Goal: Use online tool/utility: Utilize a website feature to perform a specific function

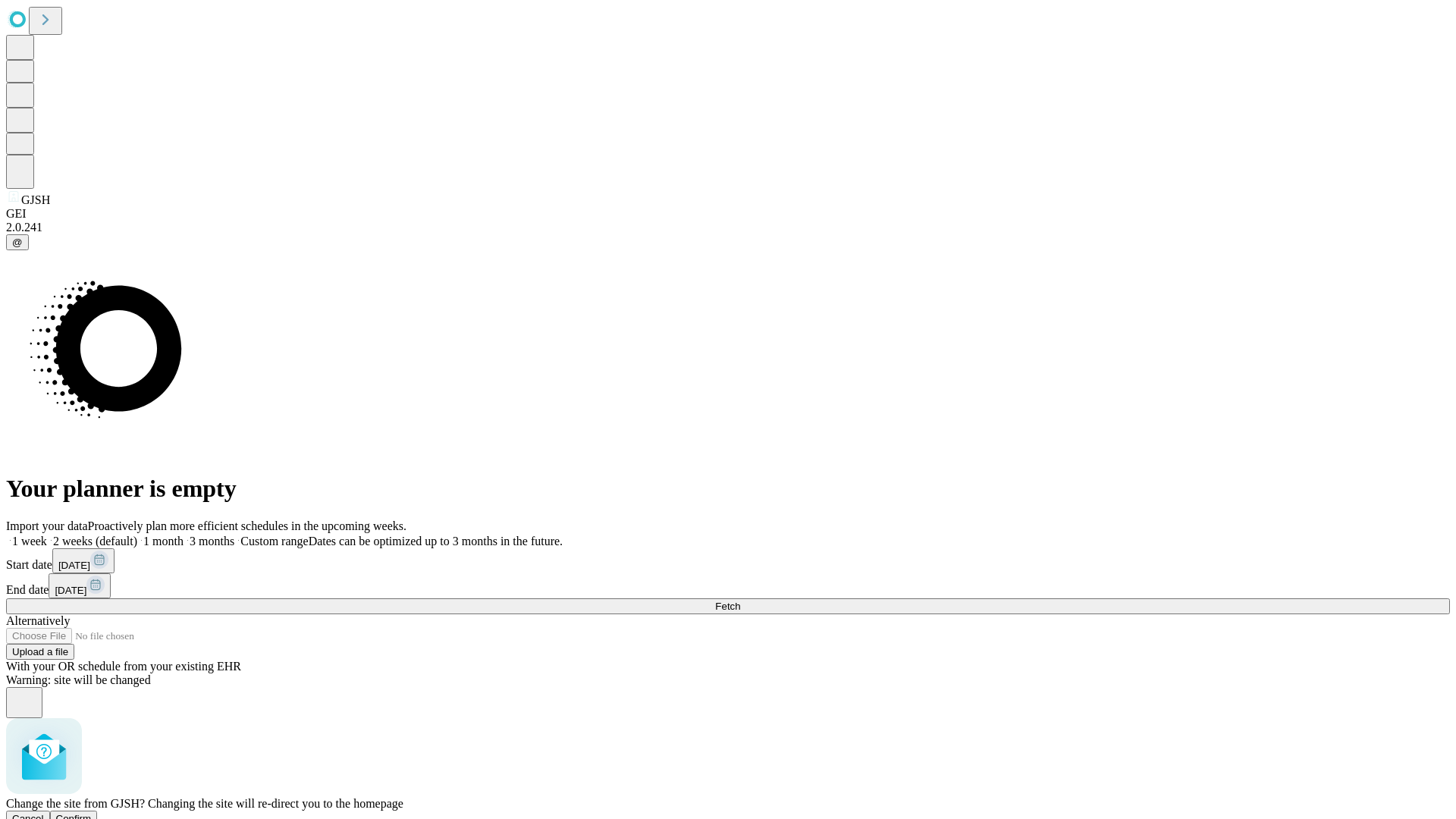
click at [92, 813] on span "Confirm" at bounding box center [73, 819] width 36 height 11
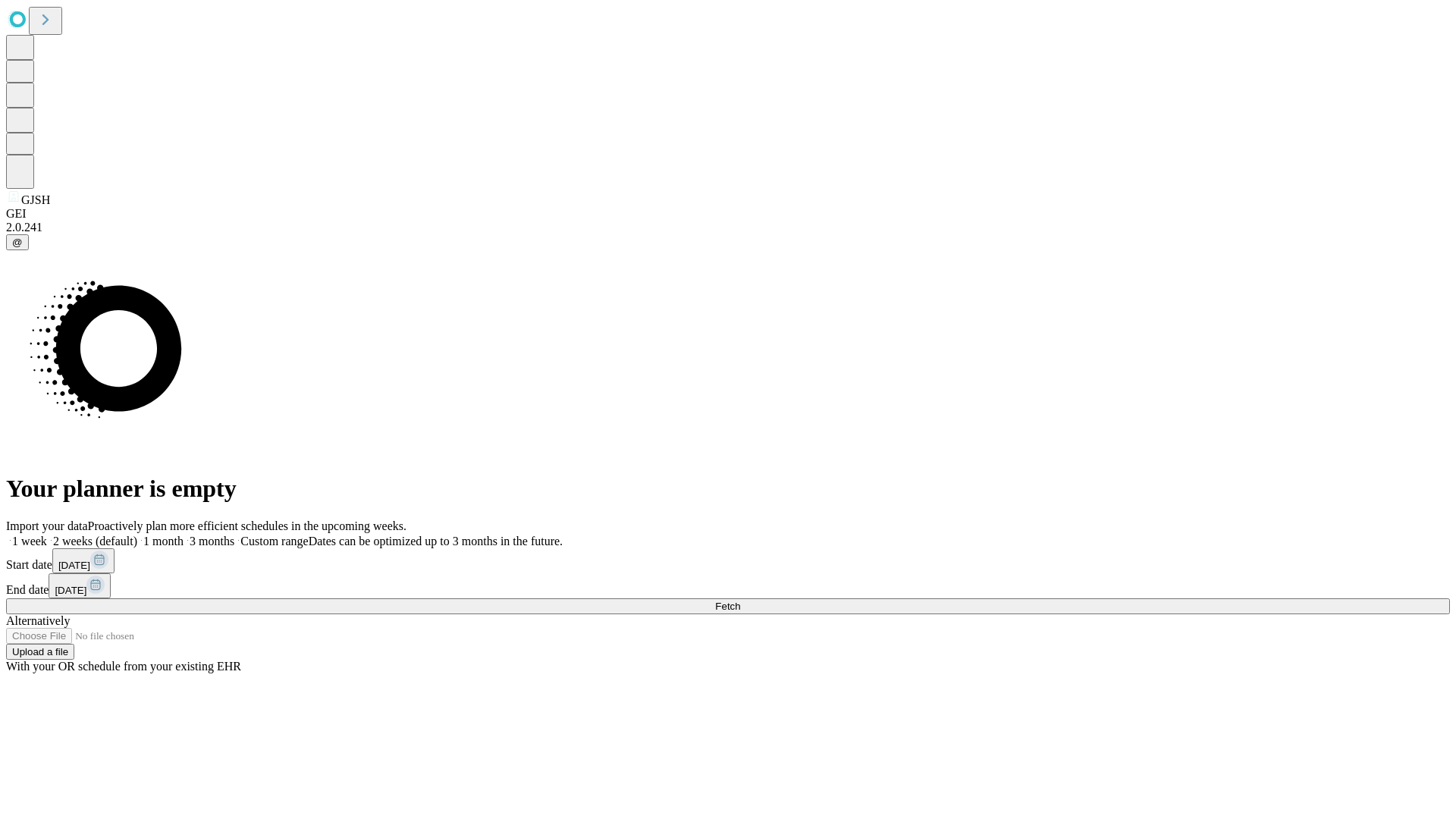
click at [47, 535] on label "1 week" at bounding box center [26, 541] width 41 height 13
click at [740, 601] on span "Fetch" at bounding box center [727, 606] width 25 height 11
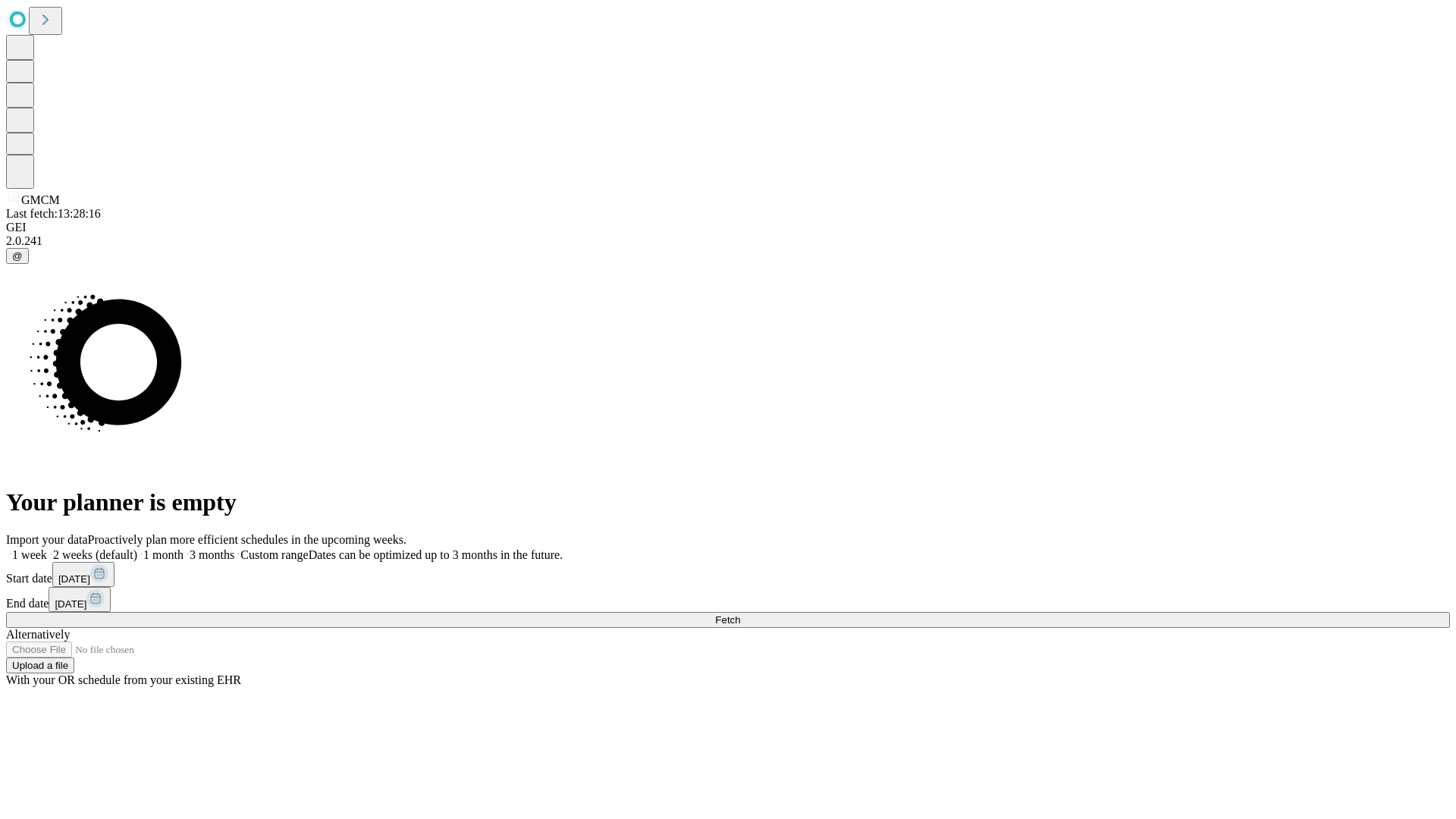
click at [47, 548] on label "1 week" at bounding box center [26, 554] width 41 height 13
click at [740, 614] on span "Fetch" at bounding box center [727, 620] width 25 height 11
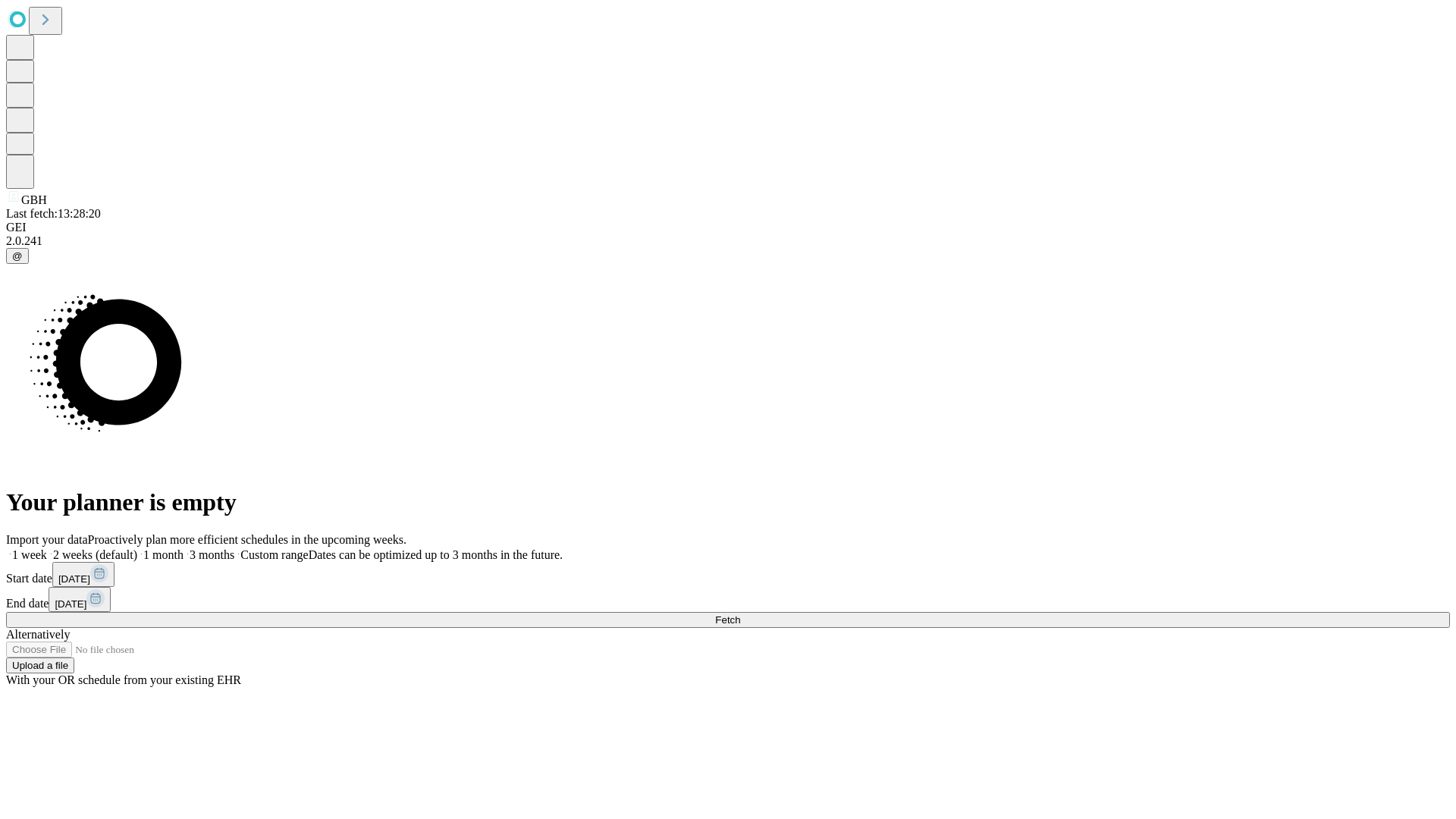
click at [740, 614] on span "Fetch" at bounding box center [727, 620] width 25 height 11
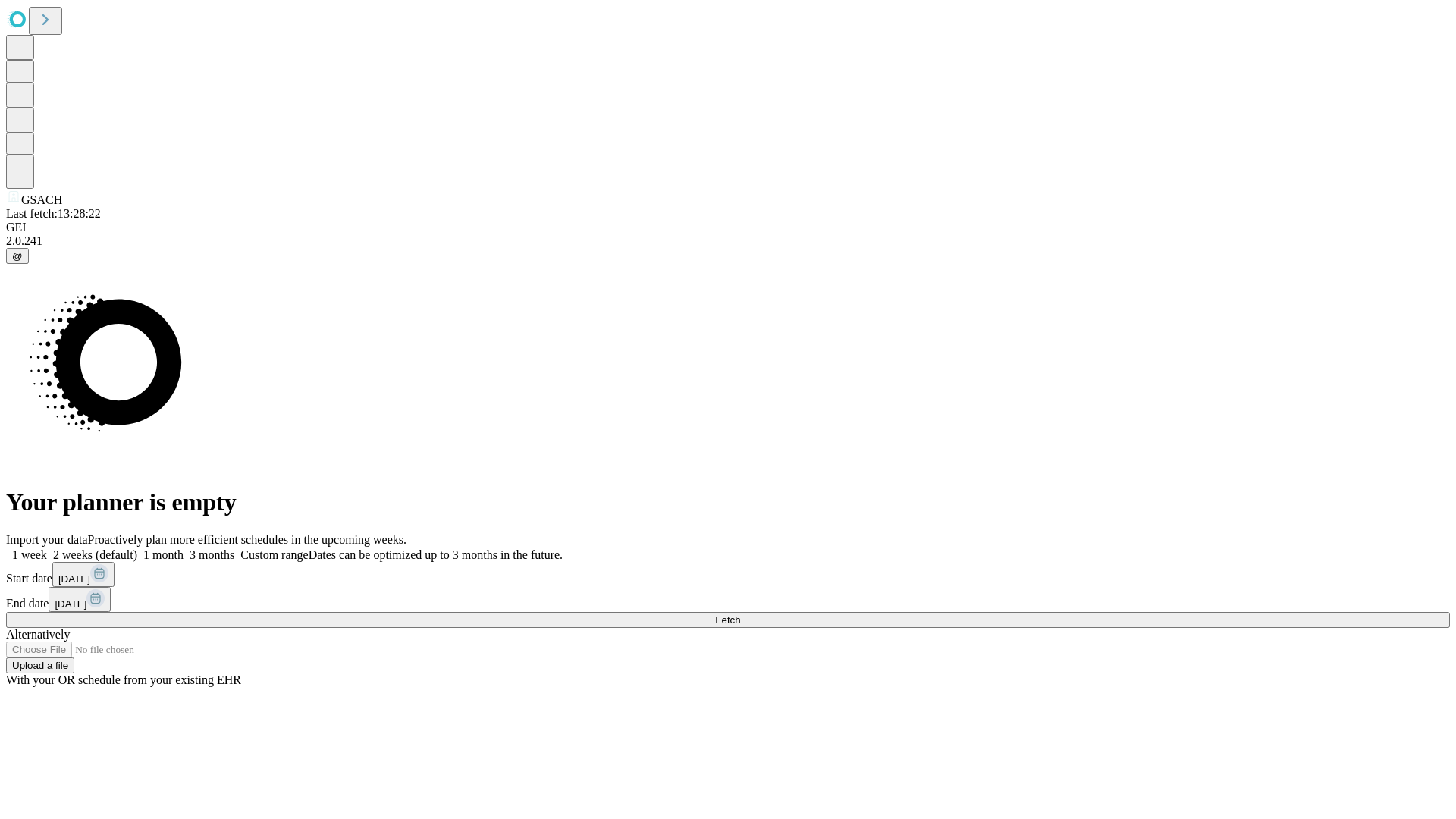
click at [47, 548] on label "1 week" at bounding box center [26, 554] width 41 height 13
click at [740, 614] on span "Fetch" at bounding box center [727, 620] width 25 height 11
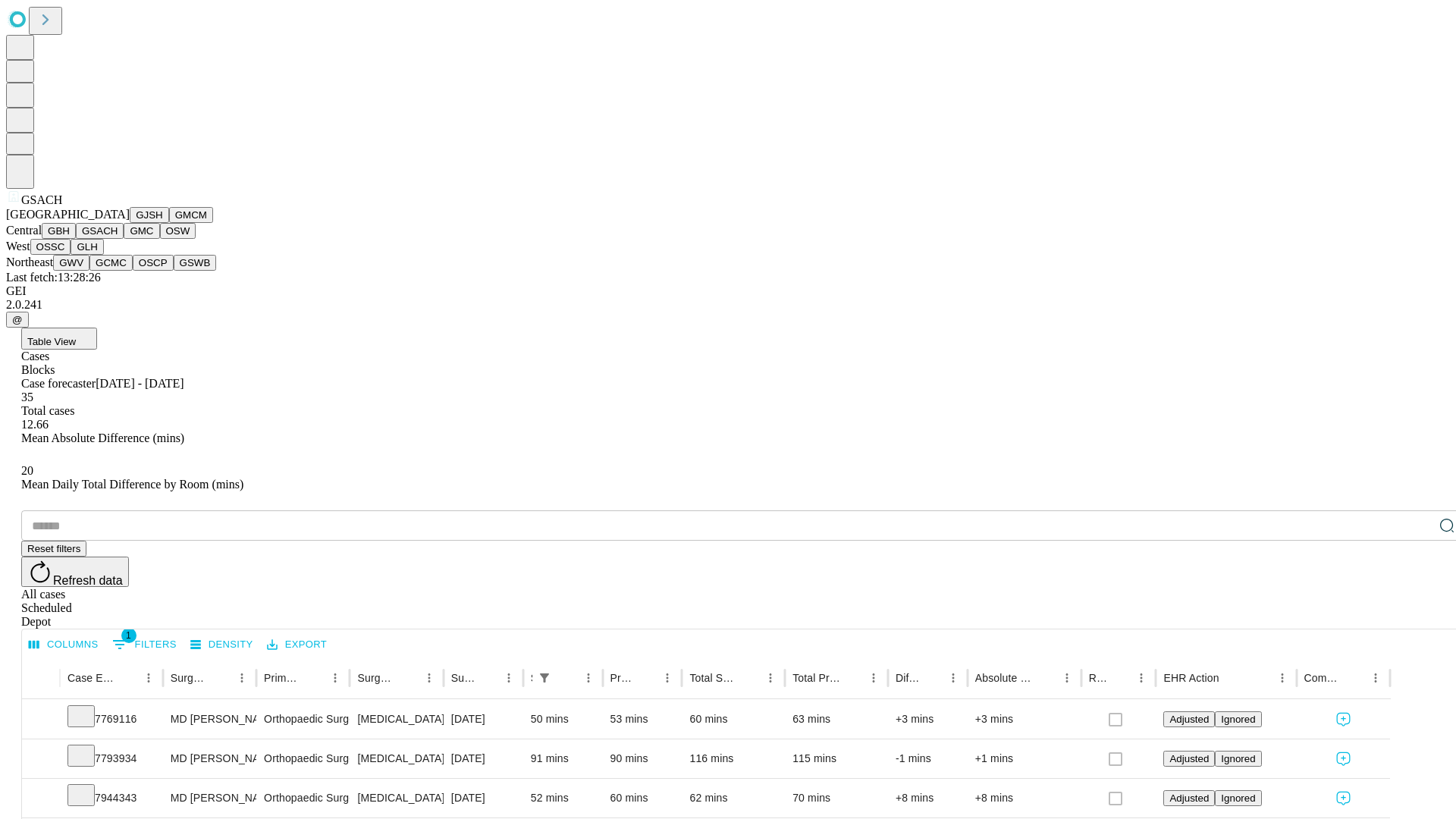
click at [123, 239] on button "GMC" at bounding box center [141, 231] width 36 height 16
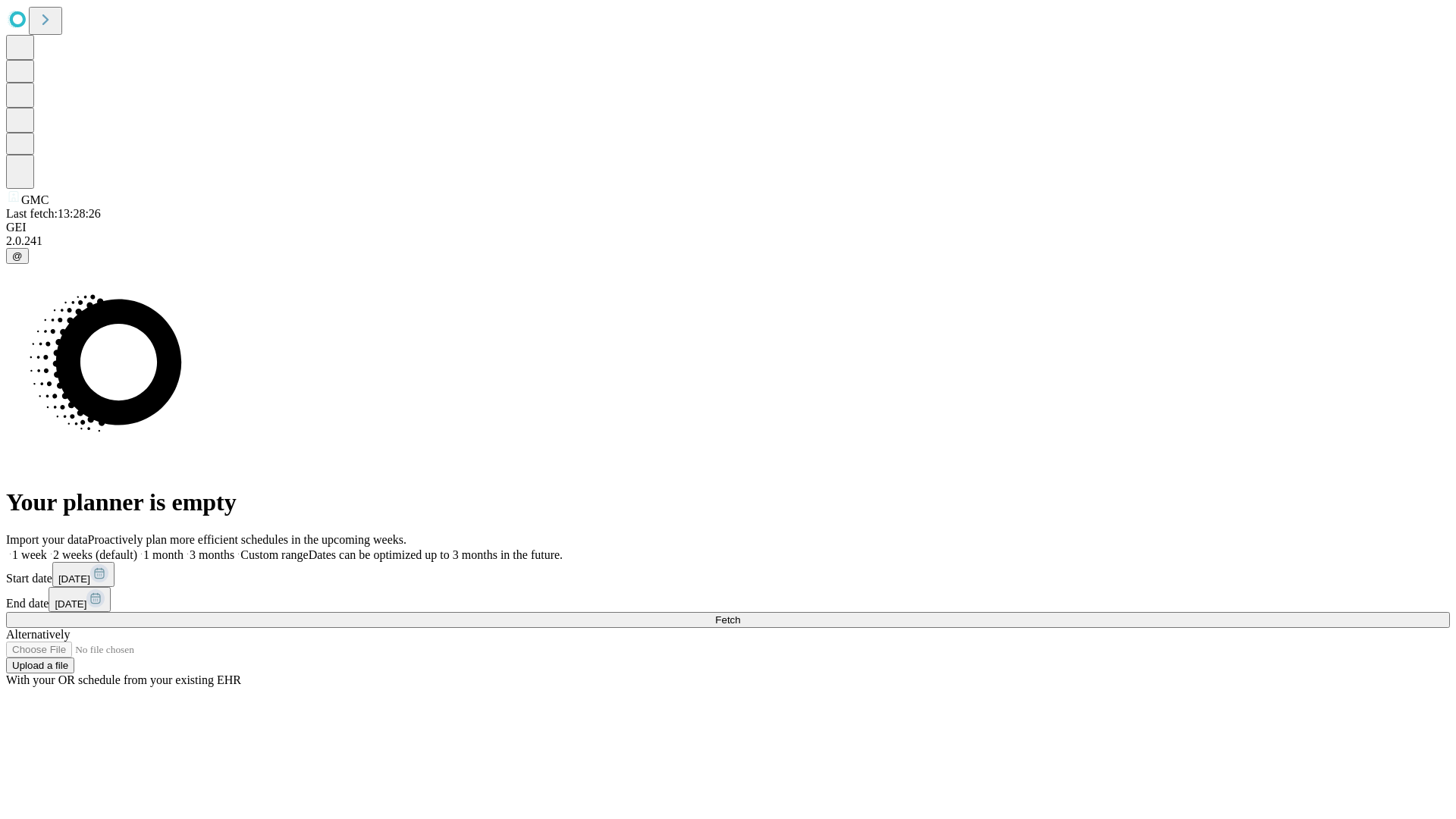
click at [47, 548] on label "1 week" at bounding box center [26, 554] width 41 height 13
click at [740, 614] on span "Fetch" at bounding box center [727, 620] width 25 height 11
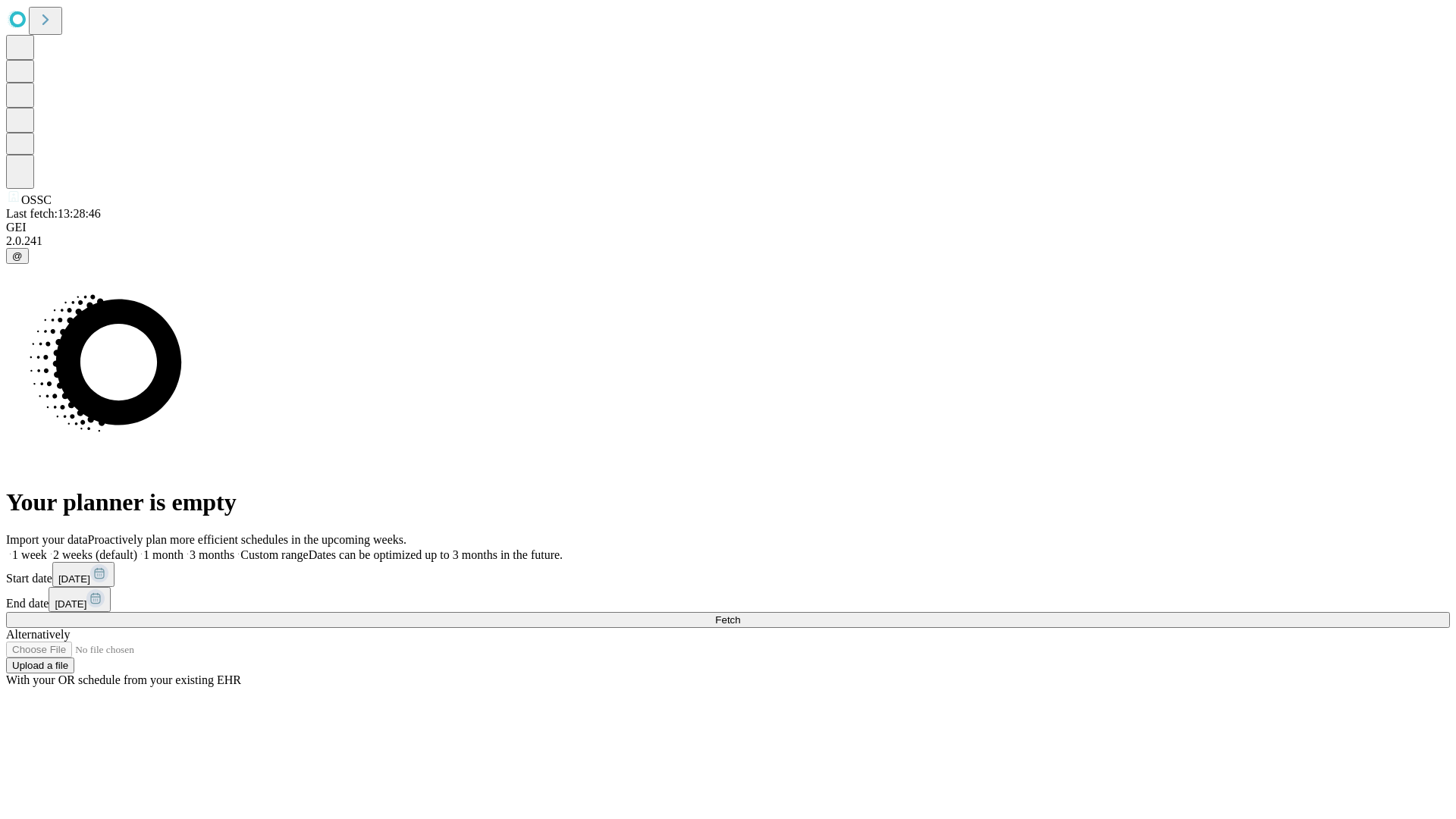
click at [47, 548] on label "1 week" at bounding box center [26, 554] width 41 height 13
click at [740, 614] on span "Fetch" at bounding box center [727, 620] width 25 height 11
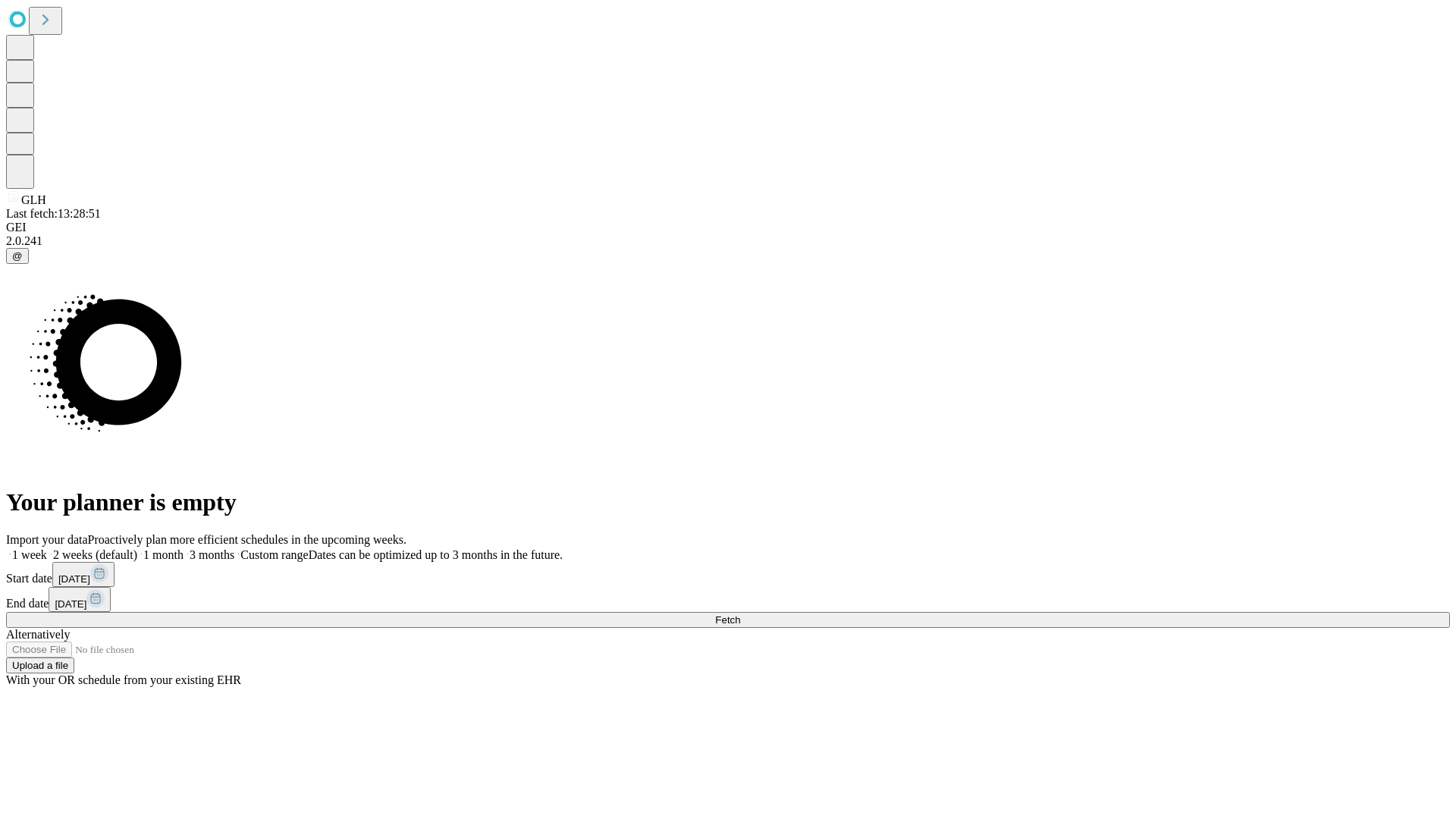
click at [47, 548] on label "1 week" at bounding box center [26, 554] width 41 height 13
click at [740, 614] on span "Fetch" at bounding box center [727, 620] width 25 height 11
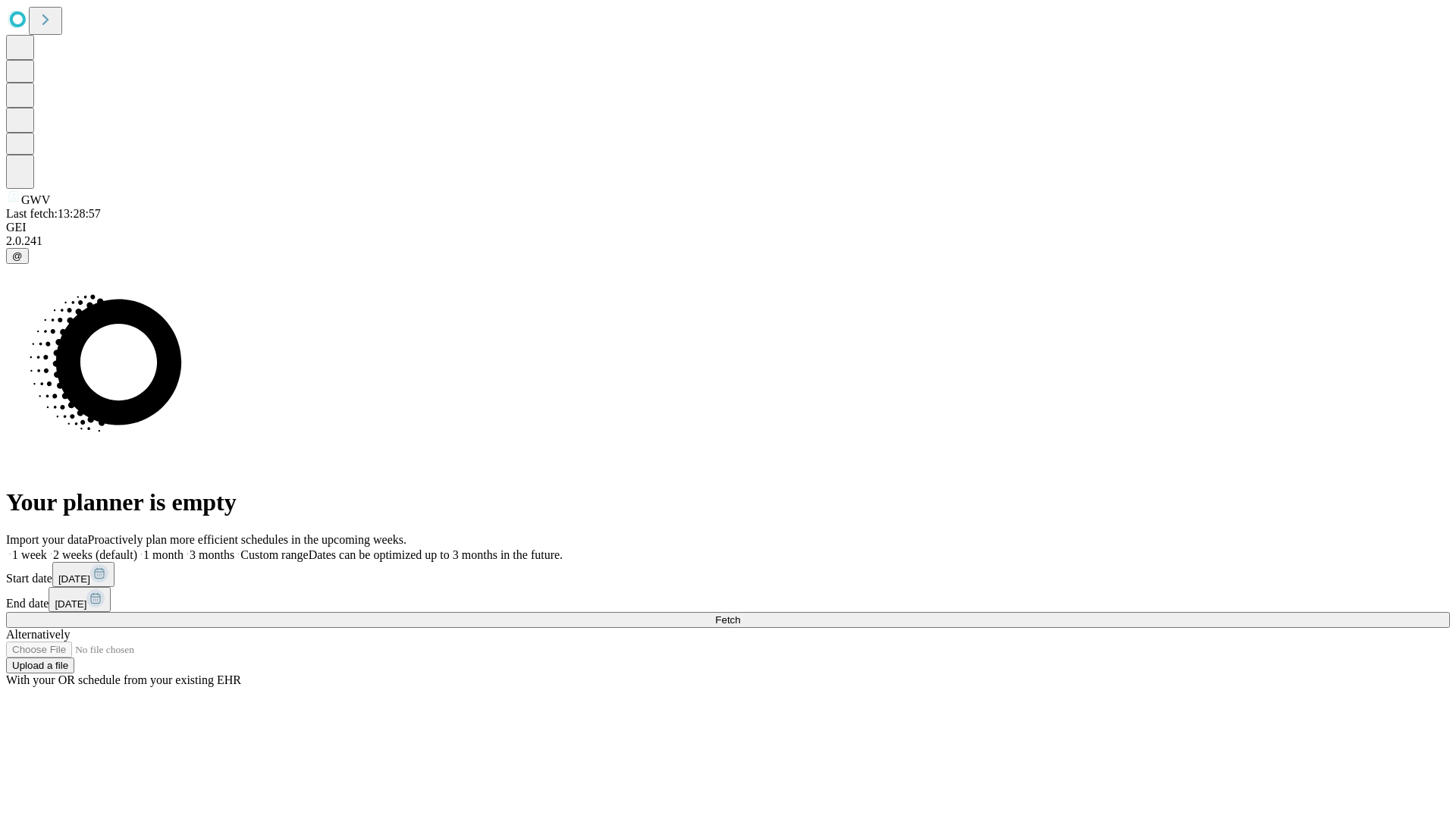
click at [47, 548] on label "1 week" at bounding box center [26, 554] width 41 height 13
click at [740, 614] on span "Fetch" at bounding box center [727, 620] width 25 height 11
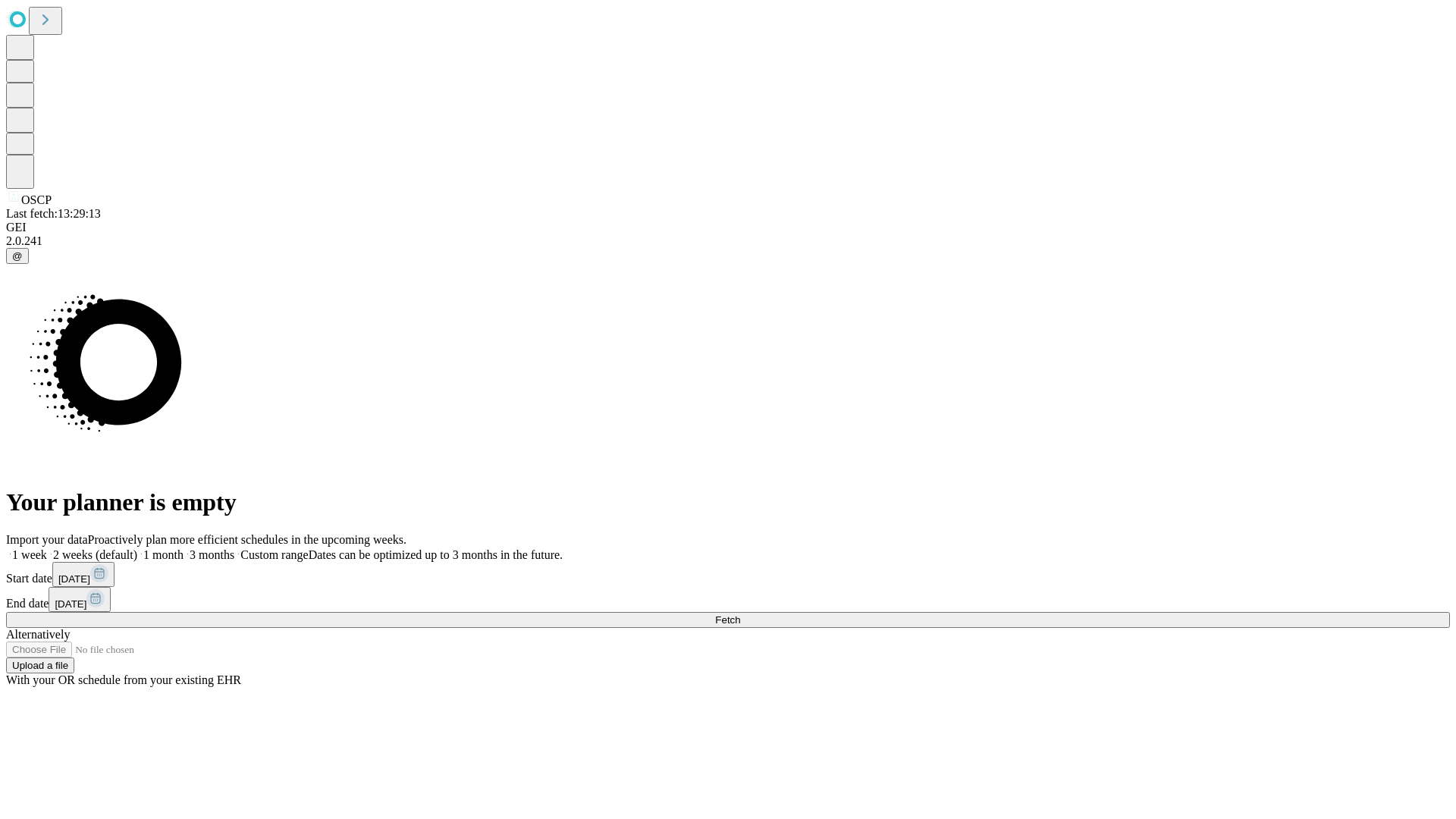
click at [740, 614] on span "Fetch" at bounding box center [727, 620] width 25 height 11
